Goal: Find specific page/section: Find specific page/section

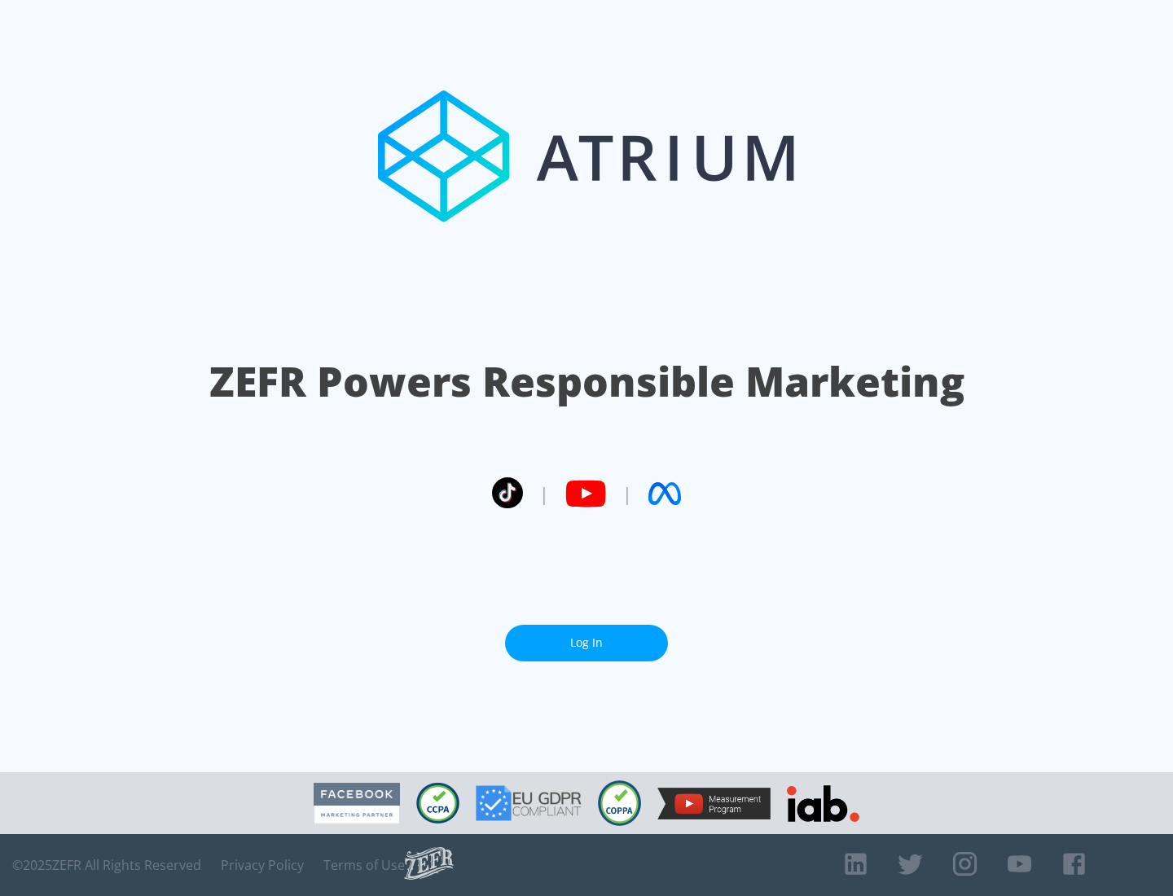
click at [586, 643] on link "Log In" at bounding box center [586, 643] width 163 height 37
